Goal: Task Accomplishment & Management: Complete application form

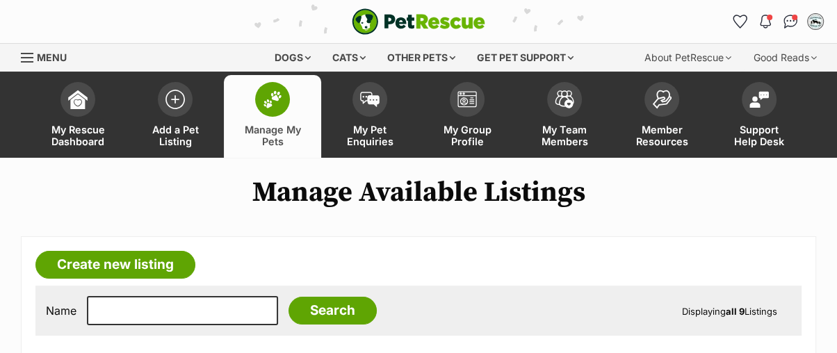
click at [287, 109] on link "Manage My Pets" at bounding box center [272, 116] width 97 height 83
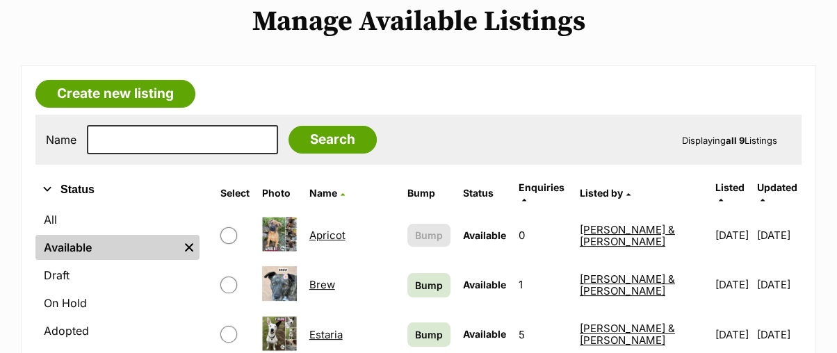
scroll to position [232, 0]
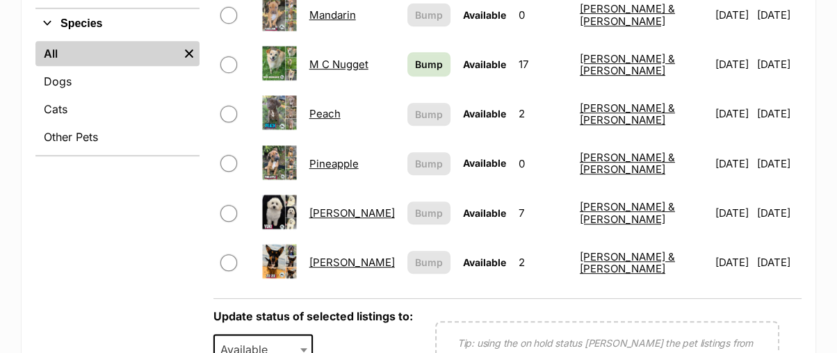
scroll to position [463, 0]
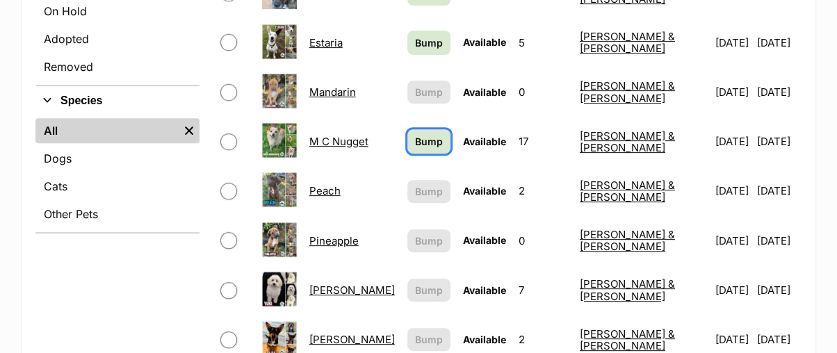
click at [428, 134] on span "Bump" at bounding box center [429, 141] width 28 height 15
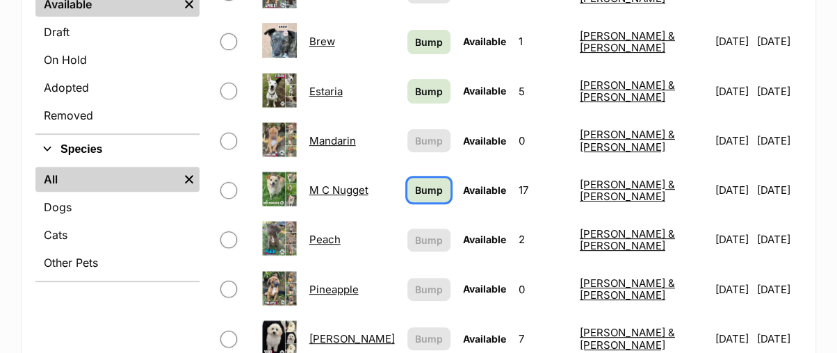
scroll to position [386, 0]
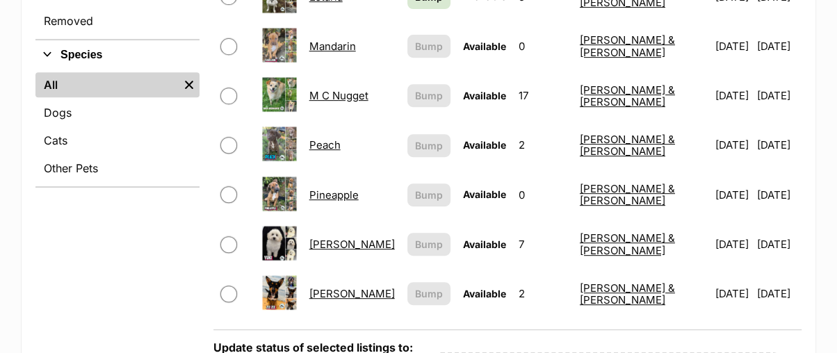
scroll to position [540, 0]
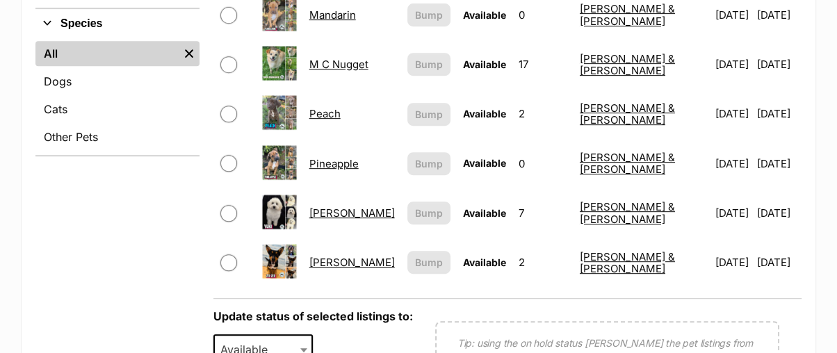
click at [354, 256] on link "[PERSON_NAME]" at bounding box center [352, 262] width 86 height 13
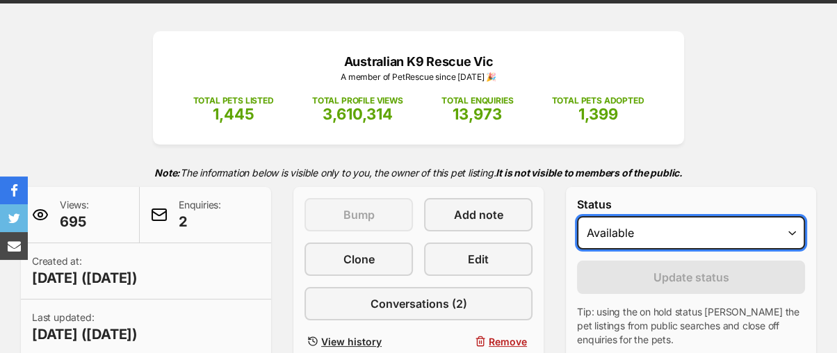
click at [609, 229] on select "Draft - not available as listing has enquires Available On hold Adopted" at bounding box center [691, 232] width 228 height 33
select select "rehomed"
click at [577, 216] on select "Draft - not available as listing has enquires Available On hold Adopted" at bounding box center [691, 232] width 228 height 33
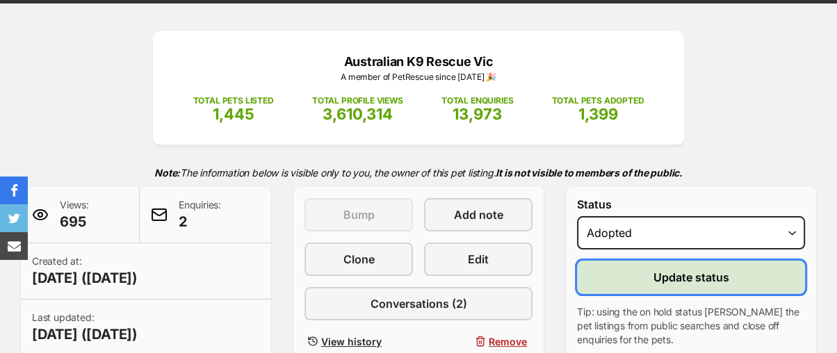
click at [615, 277] on button "Update status" at bounding box center [691, 277] width 228 height 33
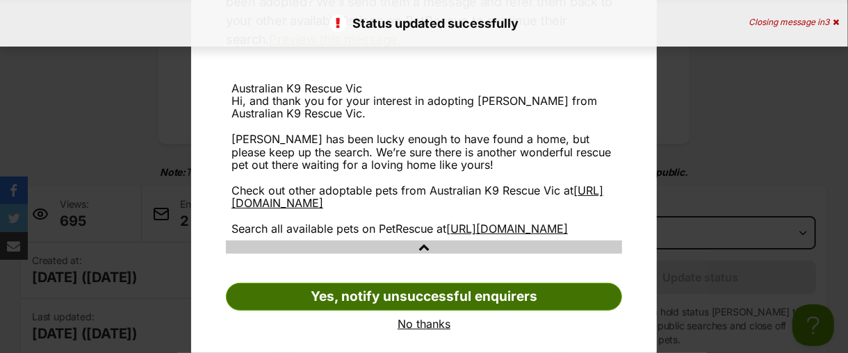
click at [598, 303] on link "Yes, notify unsuccessful enquirers" at bounding box center [424, 297] width 396 height 28
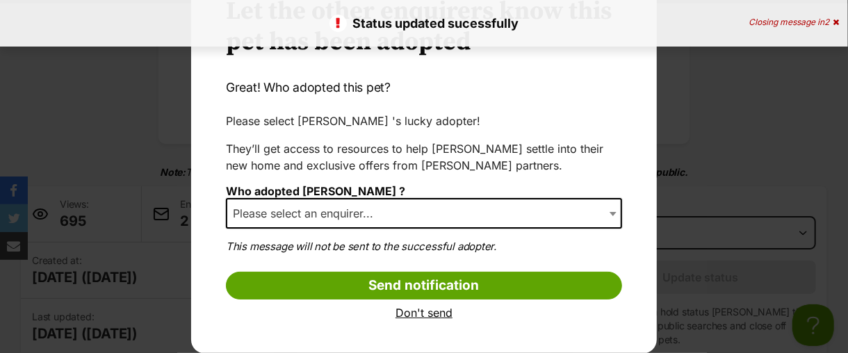
click at [610, 212] on b "Dialog Window - Close (Press escape to close)" at bounding box center [613, 214] width 7 height 4
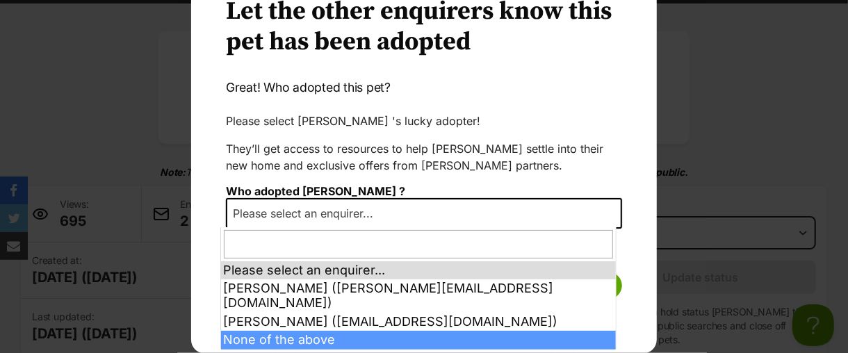
select select "other"
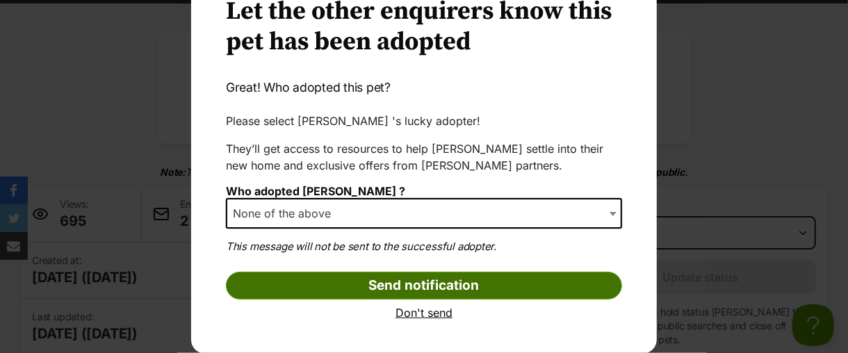
click at [403, 286] on input "Send notification" at bounding box center [424, 286] width 396 height 28
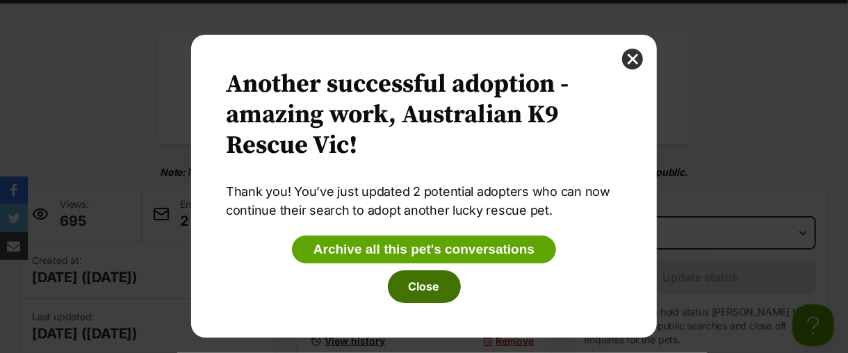
click at [423, 290] on button "Close" at bounding box center [424, 287] width 73 height 32
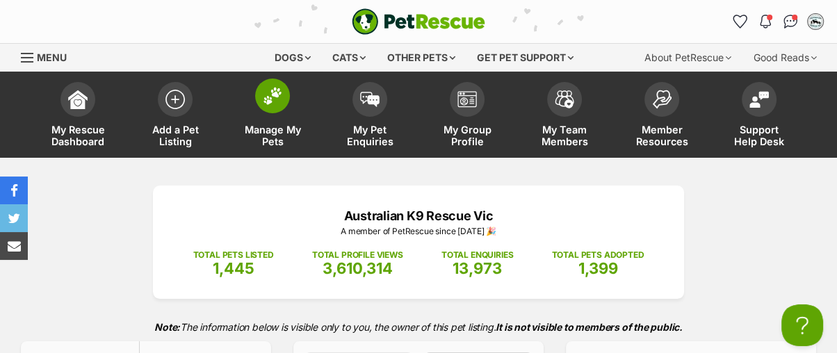
click at [267, 88] on img at bounding box center [272, 96] width 19 height 18
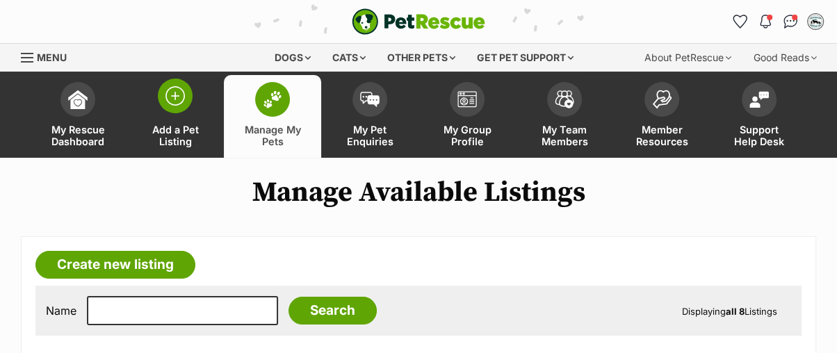
click at [178, 97] on img at bounding box center [175, 95] width 19 height 19
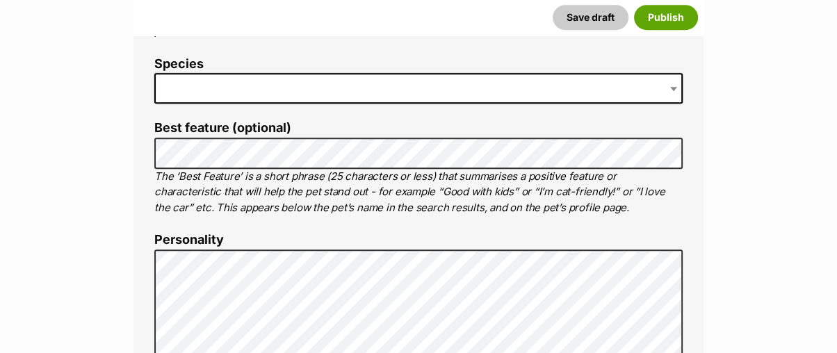
scroll to position [666, 0]
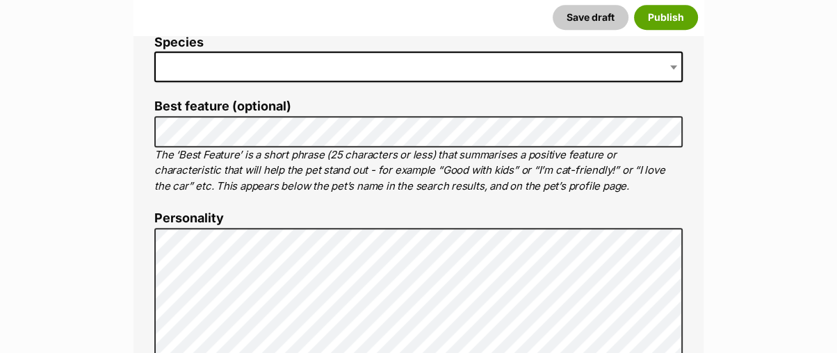
click at [253, 65] on span at bounding box center [418, 66] width 529 height 31
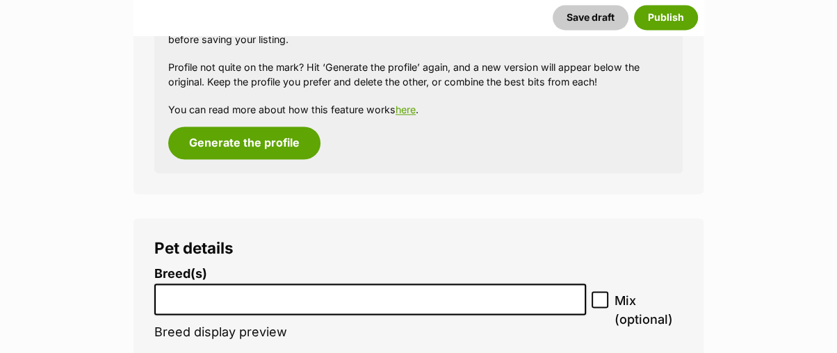
scroll to position [1979, 0]
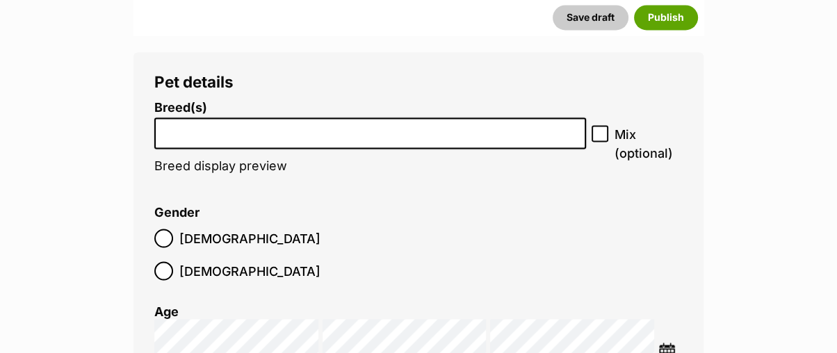
click at [218, 131] on input "search" at bounding box center [370, 129] width 422 height 15
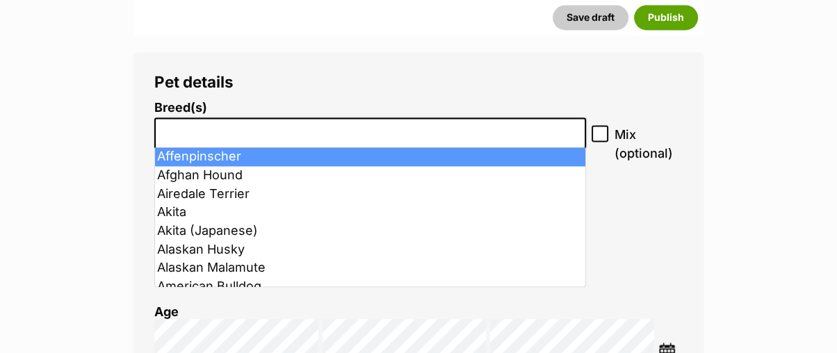
click at [222, 134] on input "search" at bounding box center [370, 129] width 422 height 15
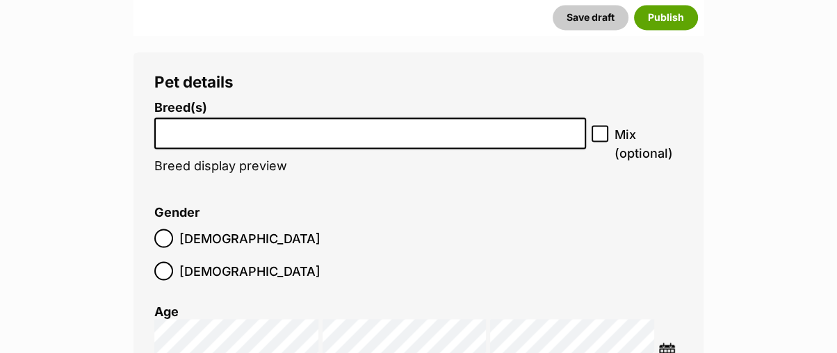
click at [222, 134] on input "search" at bounding box center [370, 129] width 422 height 15
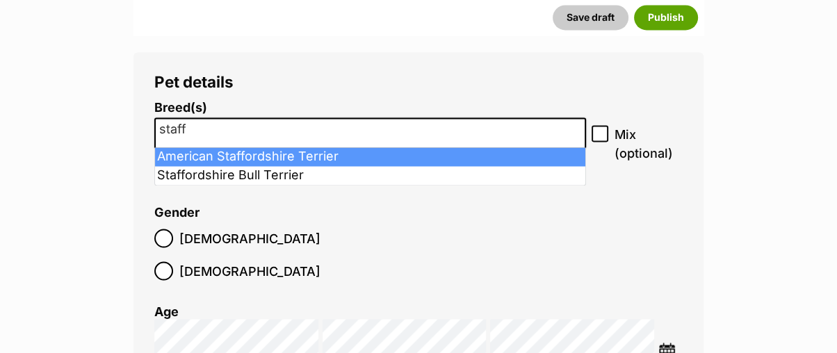
type input "staff"
select select "9"
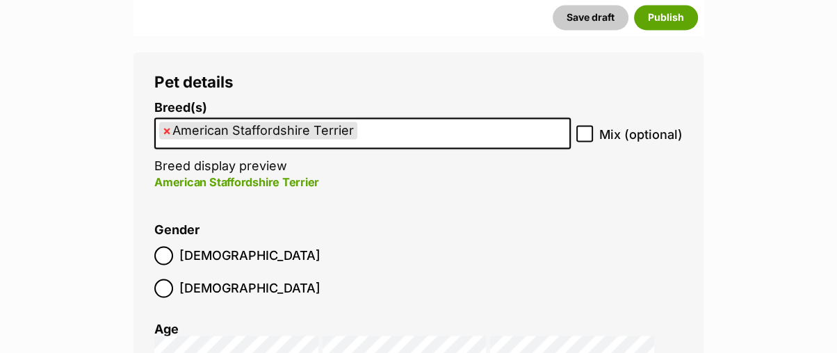
click at [586, 129] on icon at bounding box center [585, 134] width 10 height 10
click at [586, 129] on input "Mix (optional)" at bounding box center [585, 133] width 17 height 17
checkbox input "true"
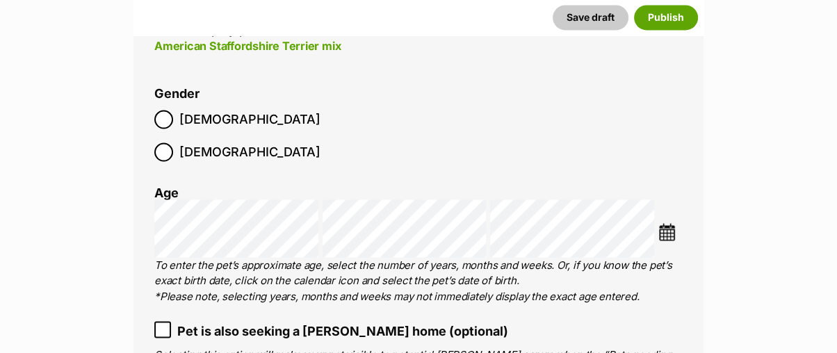
scroll to position [2134, 0]
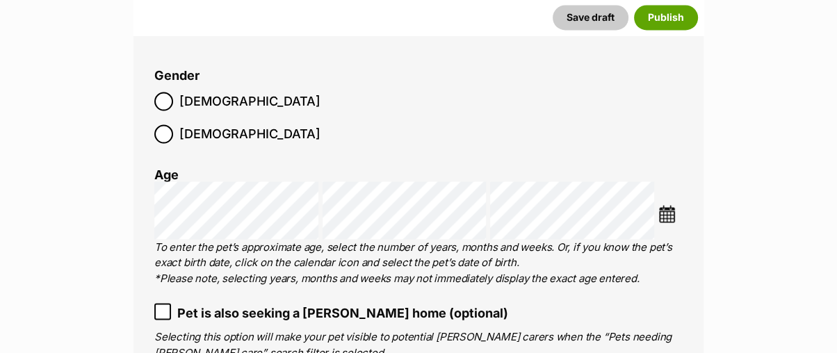
click at [671, 205] on img at bounding box center [667, 213] width 17 height 17
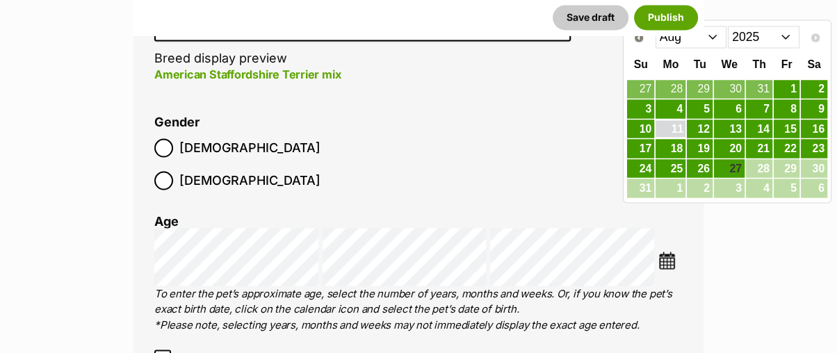
scroll to position [2056, 0]
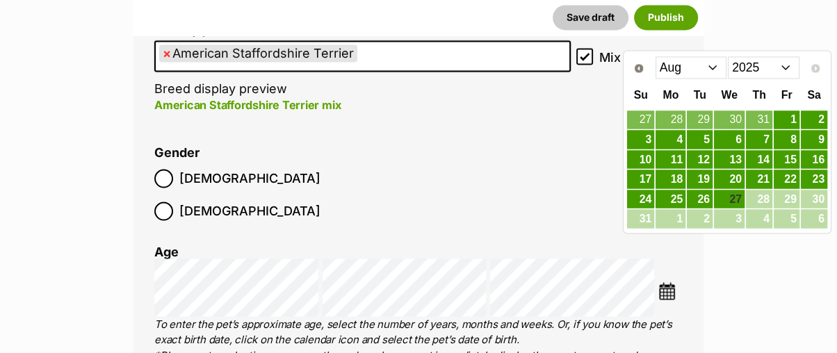
click at [671, 70] on select "Jan Feb Mar Apr May Jun Jul Aug" at bounding box center [692, 67] width 72 height 22
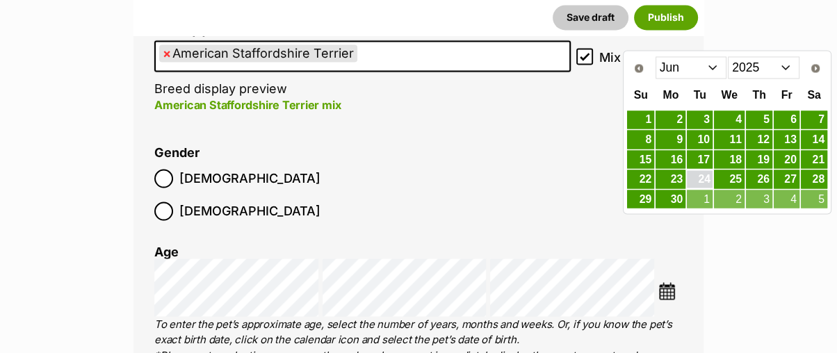
click at [701, 174] on link "24" at bounding box center [700, 178] width 26 height 17
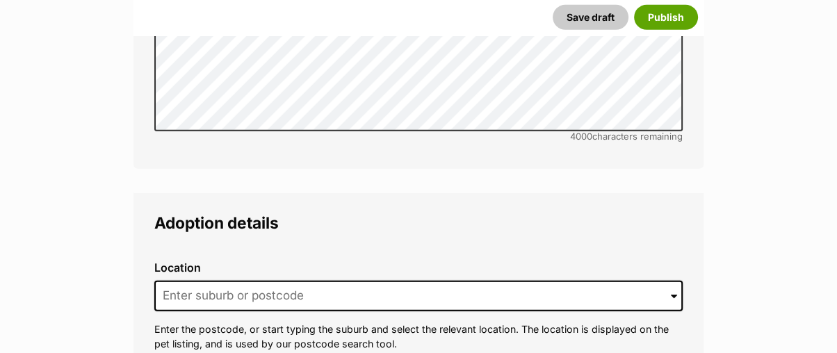
scroll to position [3447, 0]
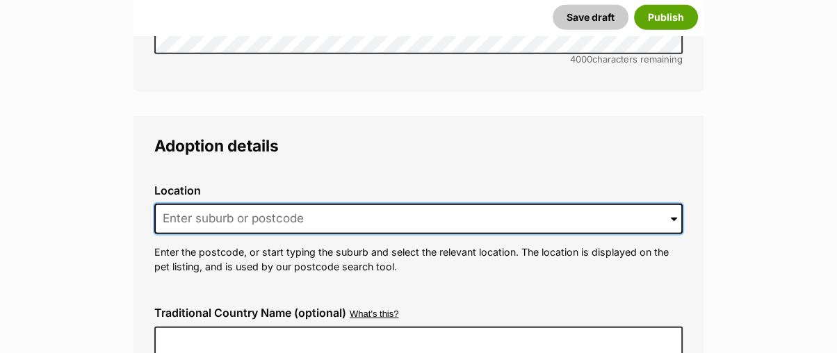
click at [198, 204] on input at bounding box center [418, 219] width 529 height 31
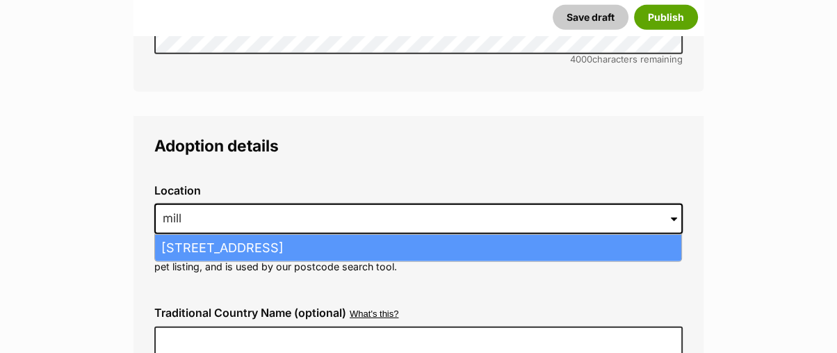
click at [192, 235] on li "Mill Park, Victoria, 3082" at bounding box center [418, 248] width 526 height 27
type input "Mill Park, Victoria, 3082"
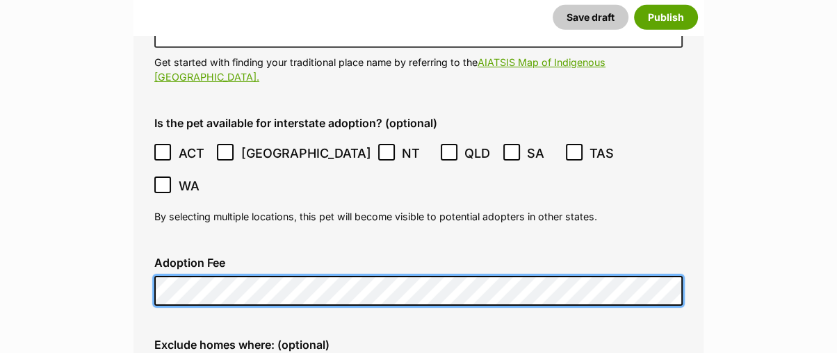
scroll to position [3834, 0]
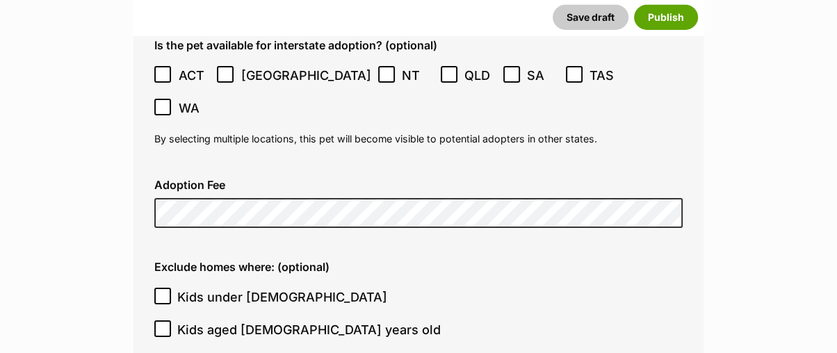
click at [162, 291] on icon at bounding box center [163, 296] width 10 height 10
click at [162, 288] on input "Kids under 5 years old" at bounding box center [162, 296] width 17 height 17
checkbox input "true"
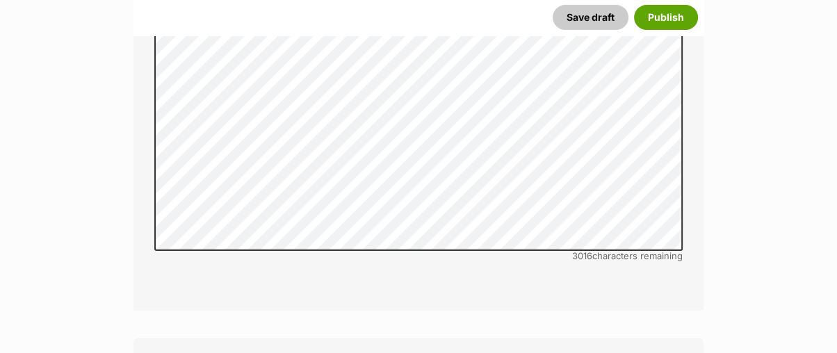
scroll to position [4684, 0]
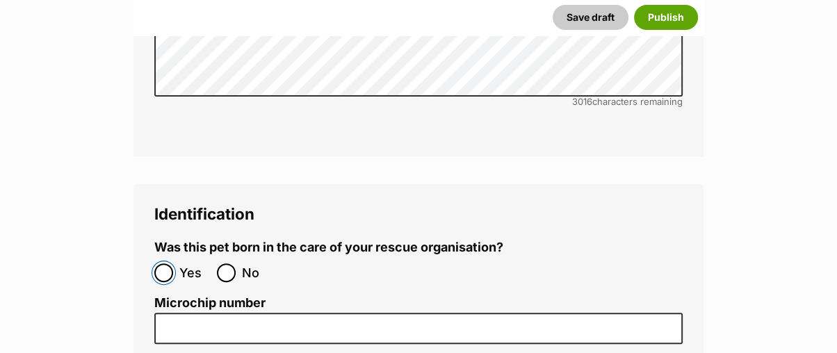
click at [158, 264] on input "Yes" at bounding box center [163, 273] width 19 height 19
radio input "true"
click at [224, 264] on input "No" at bounding box center [226, 273] width 19 height 19
radio input "true"
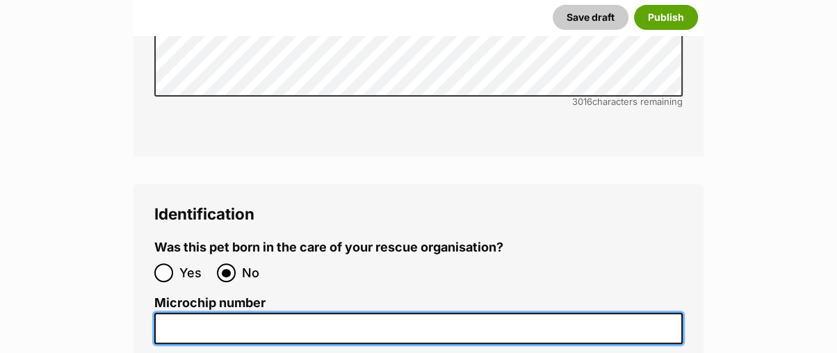
click at [241, 313] on input "Microchip number" at bounding box center [418, 328] width 529 height 31
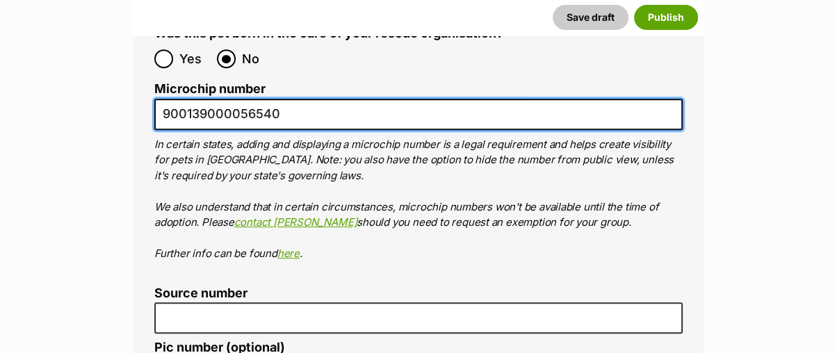
scroll to position [4916, 0]
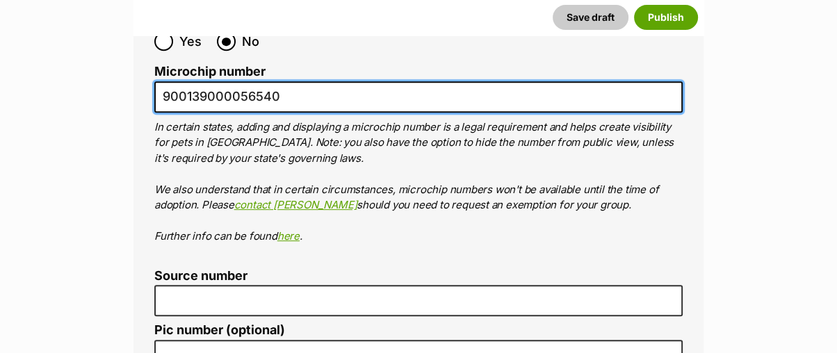
type input "900139000056540"
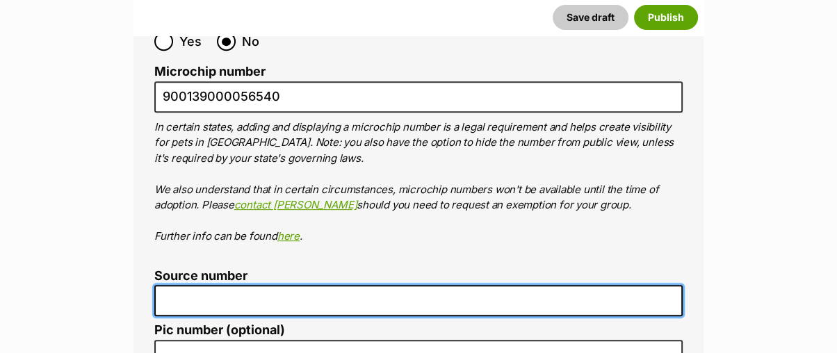
click at [289, 285] on input "Source number" at bounding box center [418, 300] width 529 height 31
type input "RE100062"
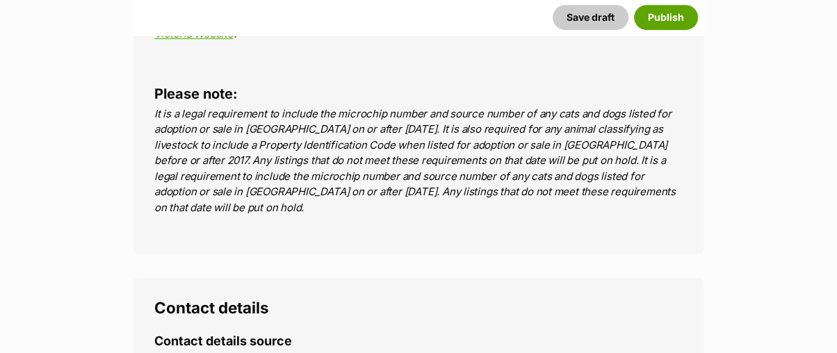
scroll to position [5302, 0]
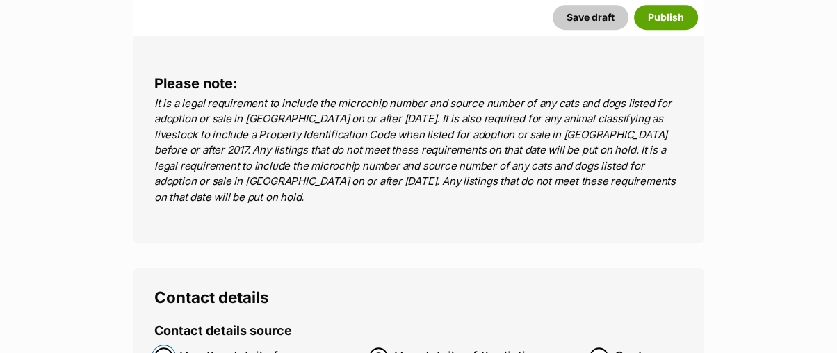
click at [161, 348] on input "Use the details from my group" at bounding box center [163, 357] width 19 height 19
radio input "true"
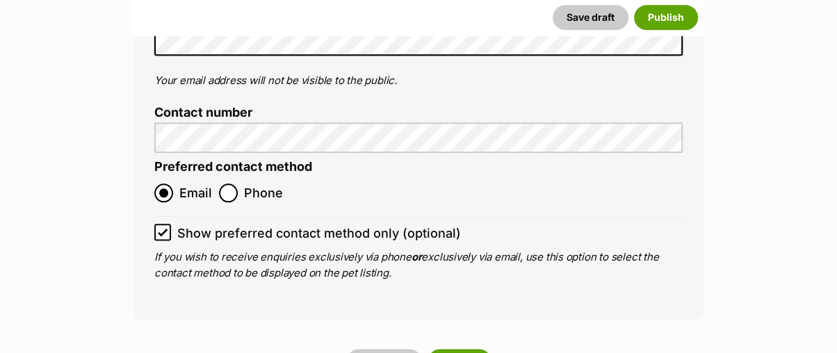
scroll to position [5843, 0]
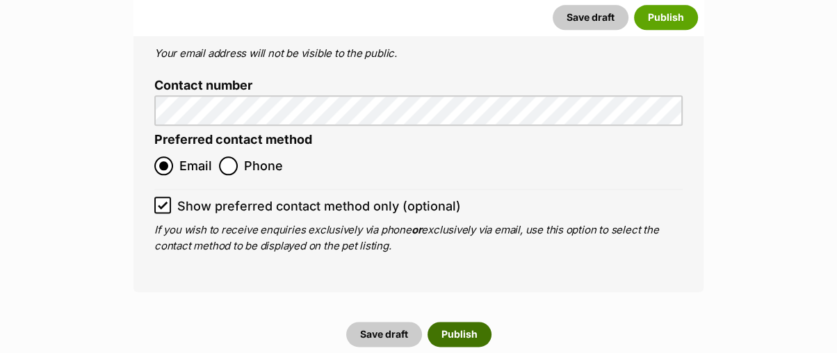
click at [450, 322] on button "Publish" at bounding box center [460, 334] width 64 height 25
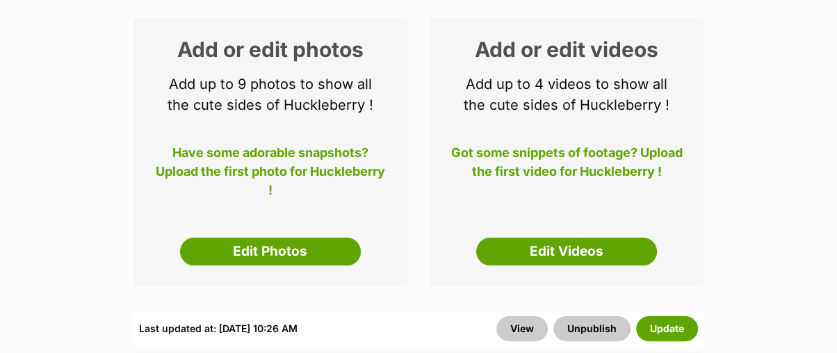
scroll to position [232, 0]
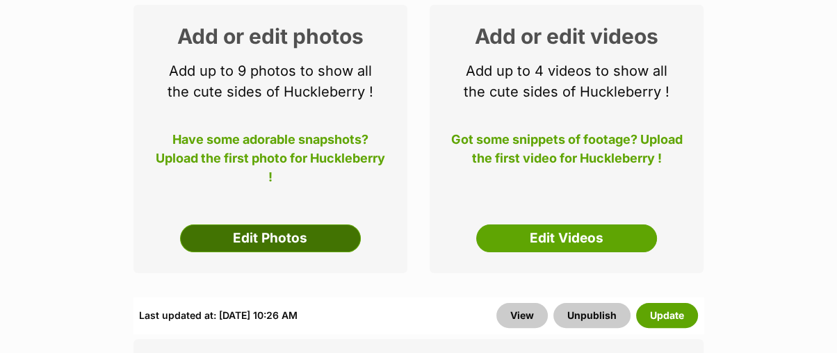
click at [308, 240] on link "Edit Photos" at bounding box center [270, 239] width 181 height 28
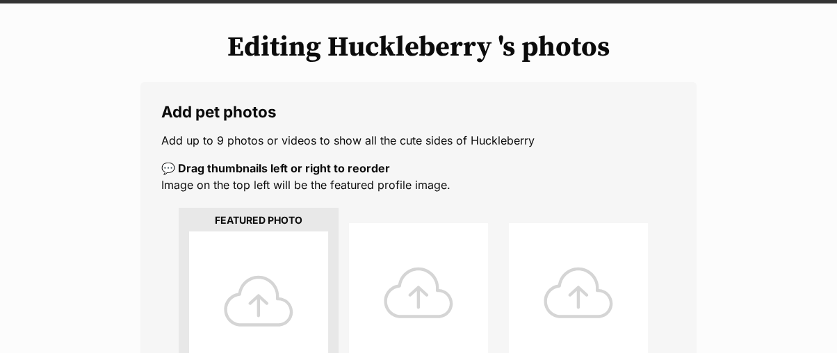
scroll to position [309, 0]
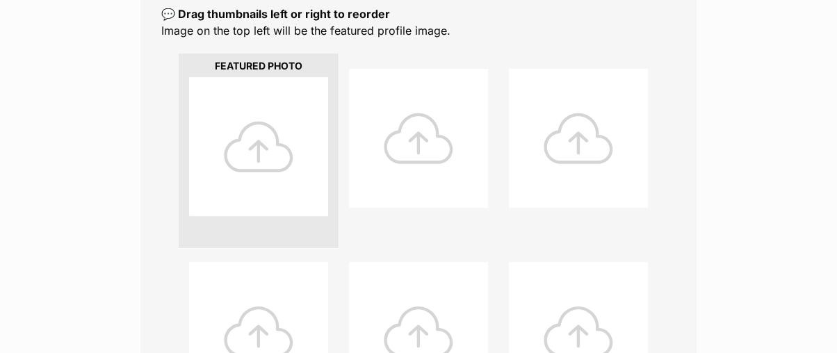
click at [260, 150] on div at bounding box center [258, 146] width 139 height 139
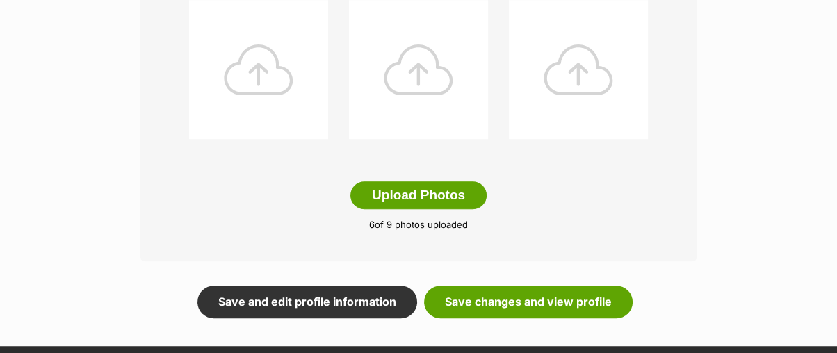
scroll to position [927, 0]
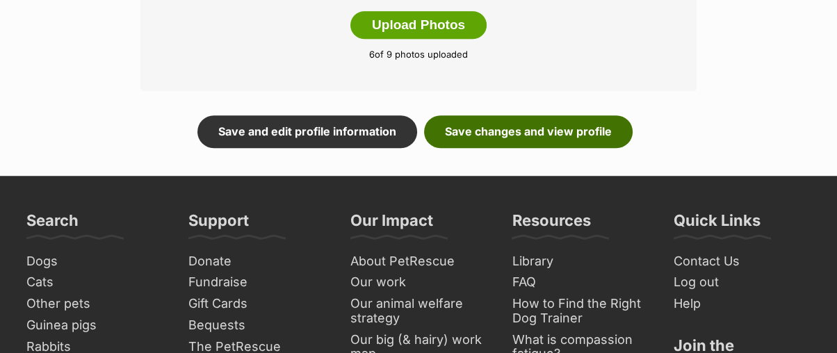
click at [531, 136] on link "Save changes and view profile" at bounding box center [528, 131] width 209 height 32
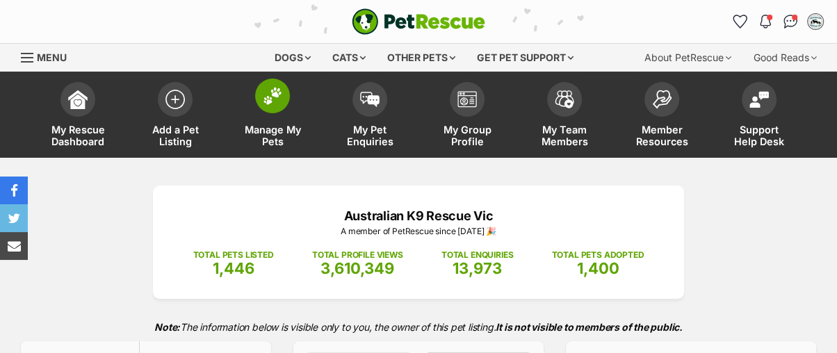
click at [277, 92] on img at bounding box center [272, 96] width 19 height 18
